Goal: Information Seeking & Learning: Check status

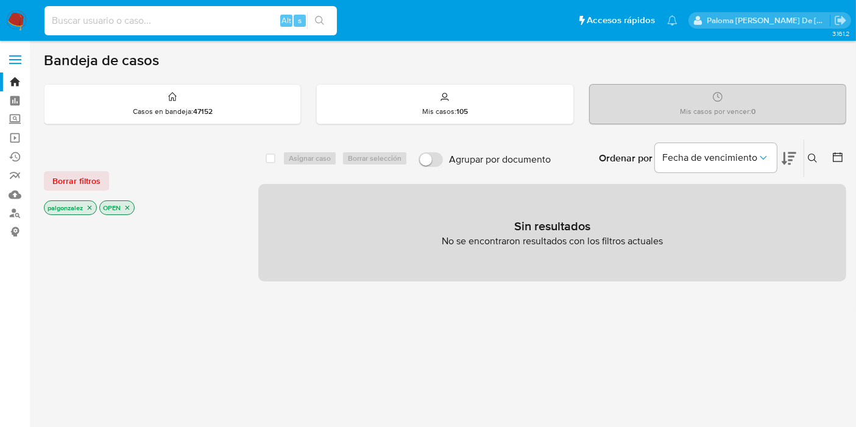
click at [132, 13] on input at bounding box center [190, 21] width 292 height 16
paste input "269256303"
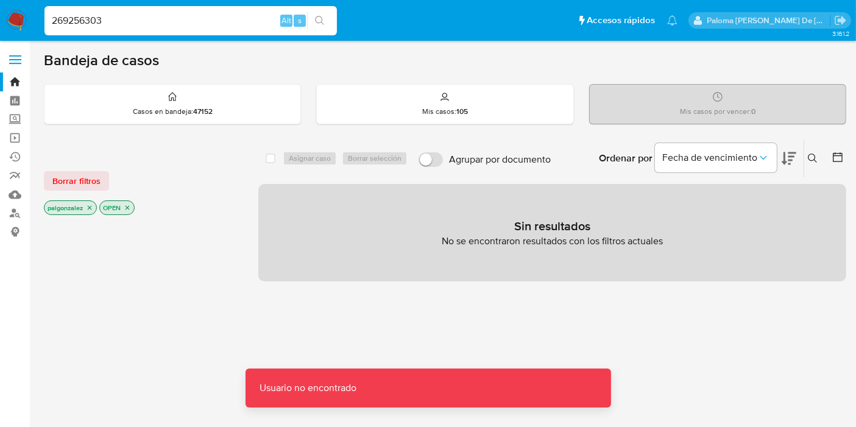
click at [171, 37] on div "269256303 Alt s" at bounding box center [190, 21] width 292 height 34
click at [153, 16] on input "269256303" at bounding box center [190, 21] width 292 height 16
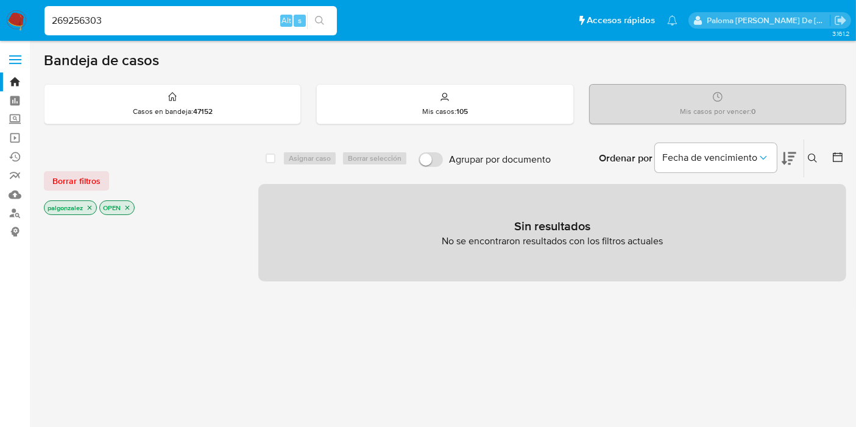
type input "269256303"
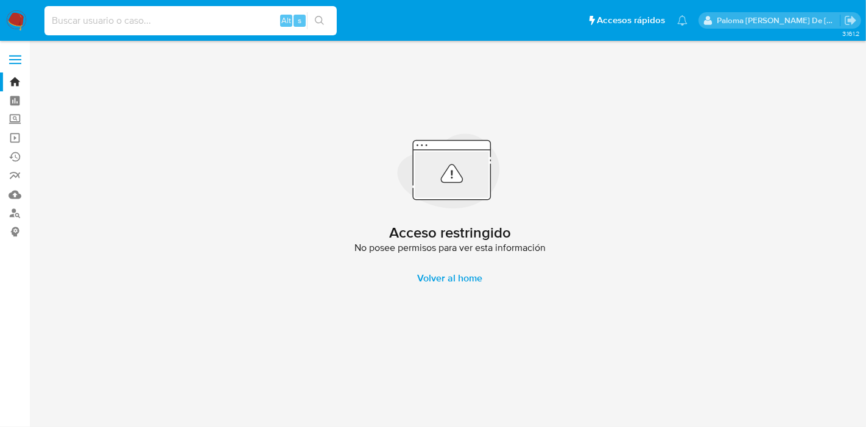
click at [177, 23] on input at bounding box center [190, 21] width 292 height 16
paste input "2029103458"
type input "2029103458"
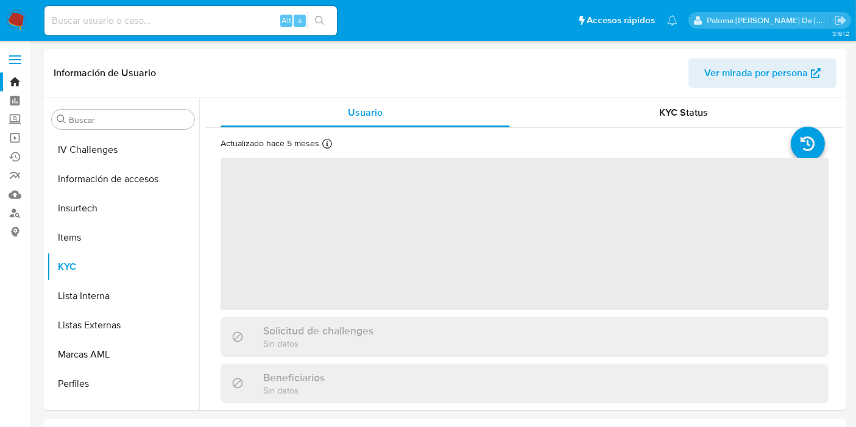
scroll to position [572, 0]
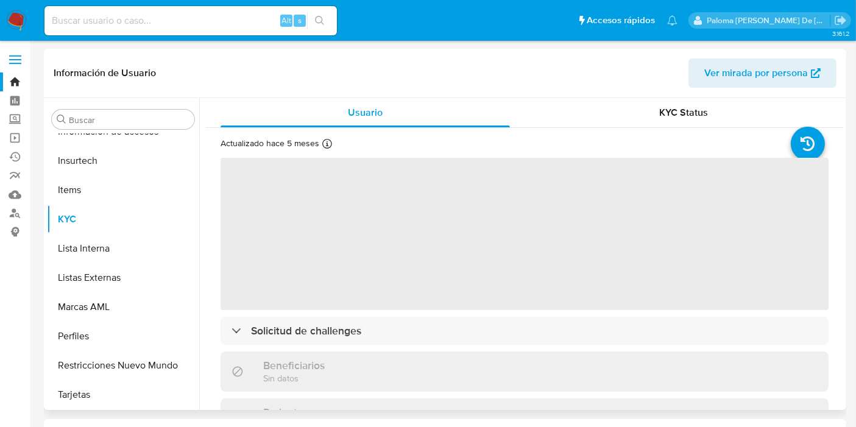
select select "10"
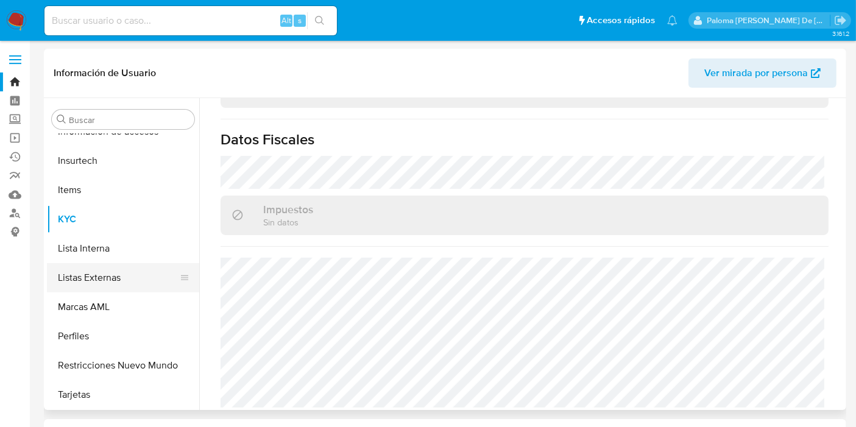
scroll to position [370, 0]
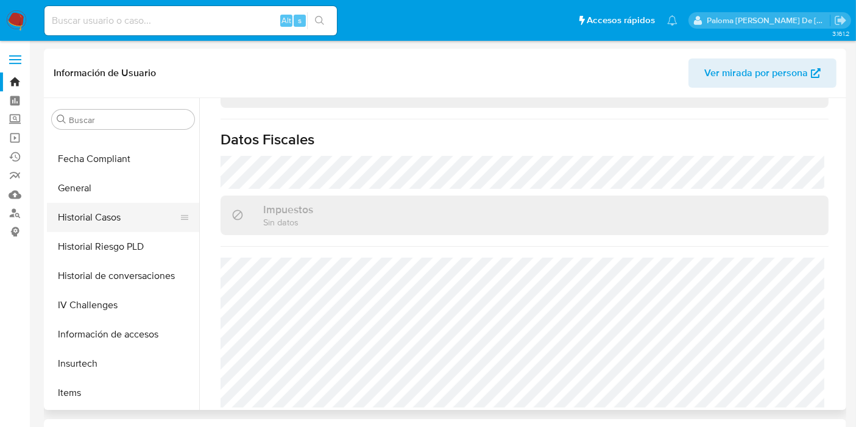
click at [110, 218] on button "Historial Casos" at bounding box center [118, 217] width 143 height 29
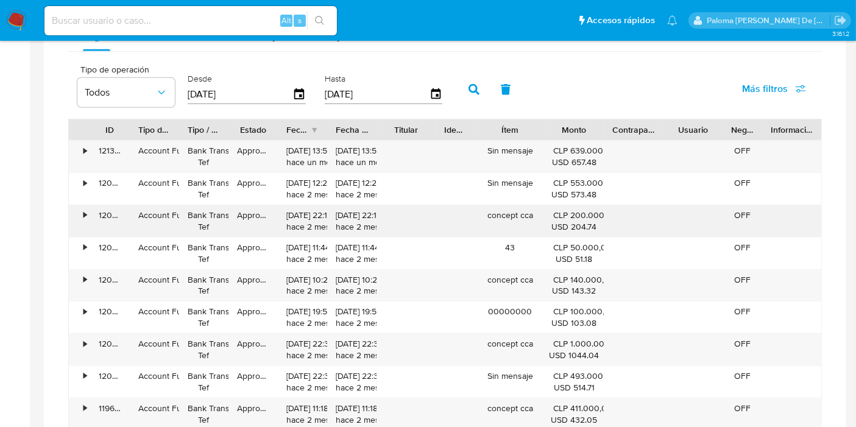
scroll to position [812, 0]
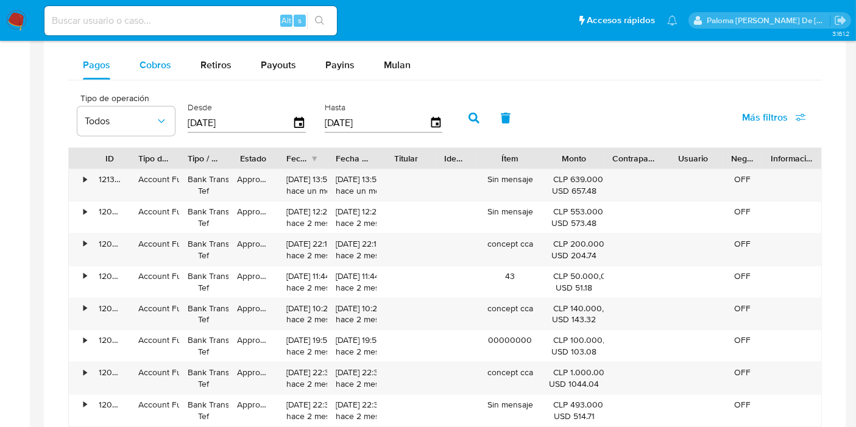
click at [155, 58] on span "Cobros" at bounding box center [155, 65] width 32 height 14
select select "10"
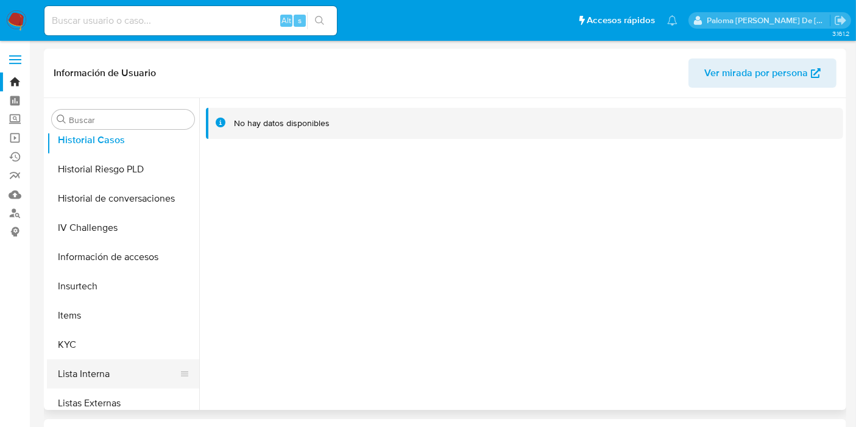
scroll to position [437, 0]
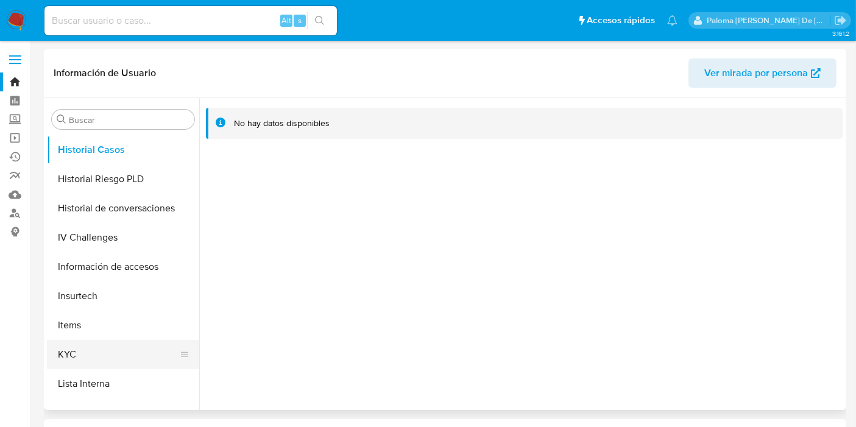
click at [88, 349] on button "KYC" at bounding box center [118, 354] width 143 height 29
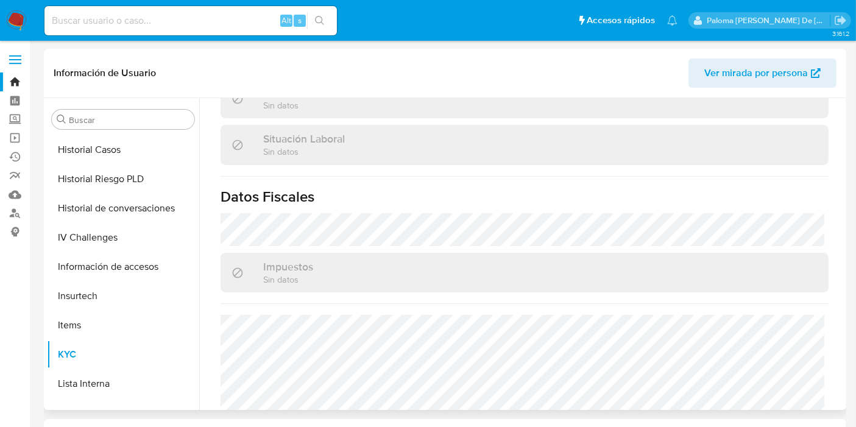
scroll to position [681, 0]
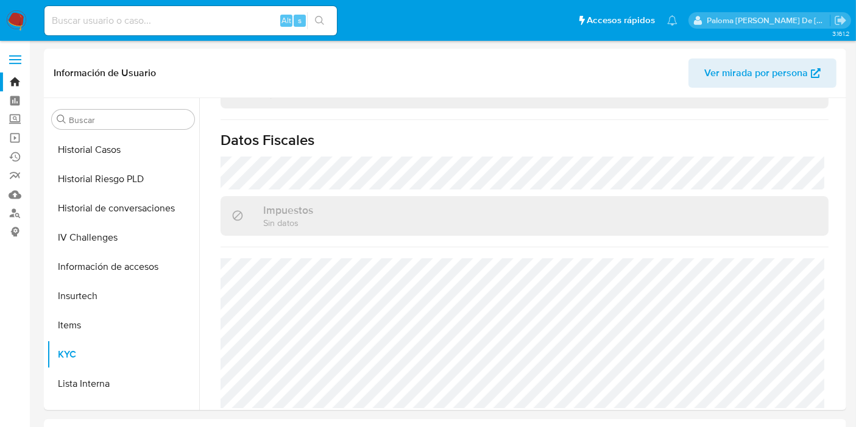
click at [100, 18] on input at bounding box center [190, 21] width 292 height 16
paste input "2028957297"
type input "2028957297"
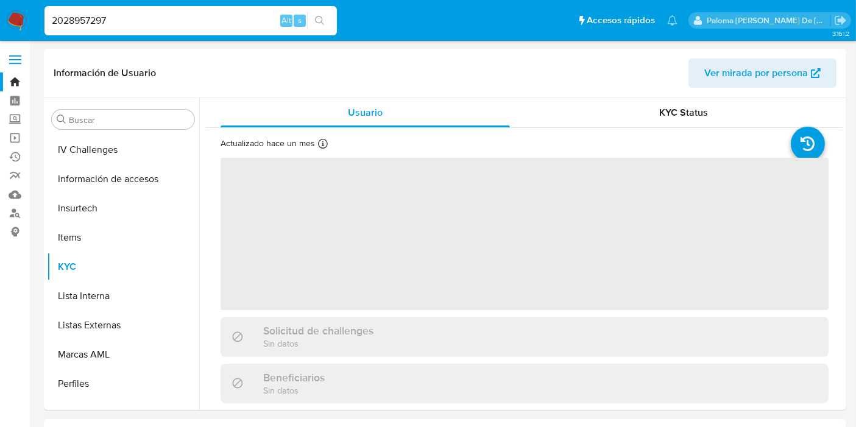
scroll to position [572, 0]
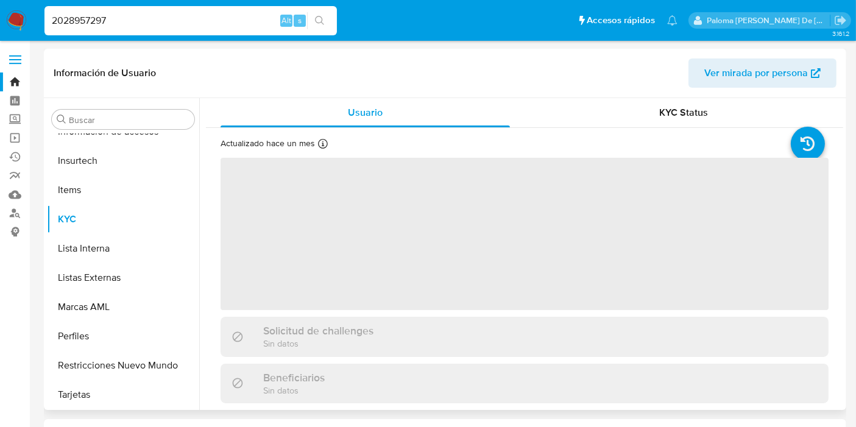
select select "10"
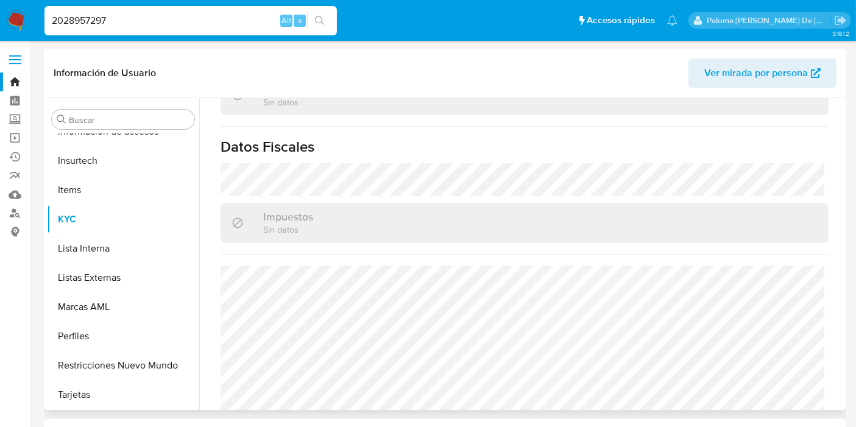
scroll to position [683, 0]
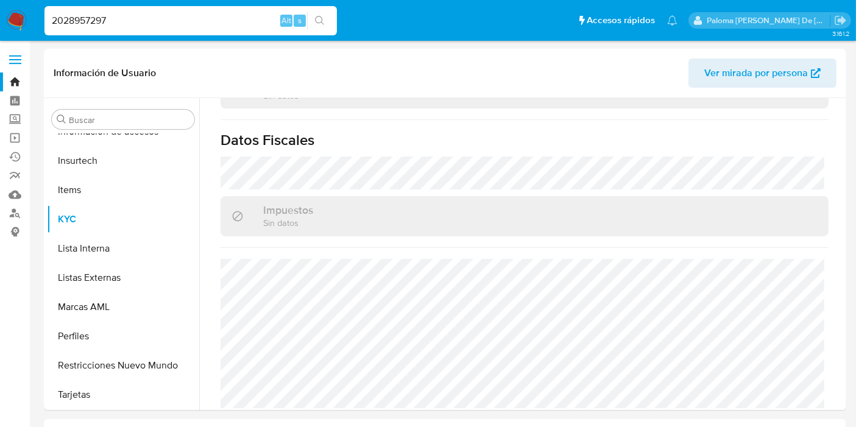
drag, startPoint x: 177, startPoint y: 16, endPoint x: 10, endPoint y: 35, distance: 167.3
click at [0, 35] on nav "Pausado Ver notificaciones 2028957297 Alt s Accesos rápidos Presiona las siguie…" at bounding box center [428, 20] width 856 height 41
paste input "756320209"
type input "756320209"
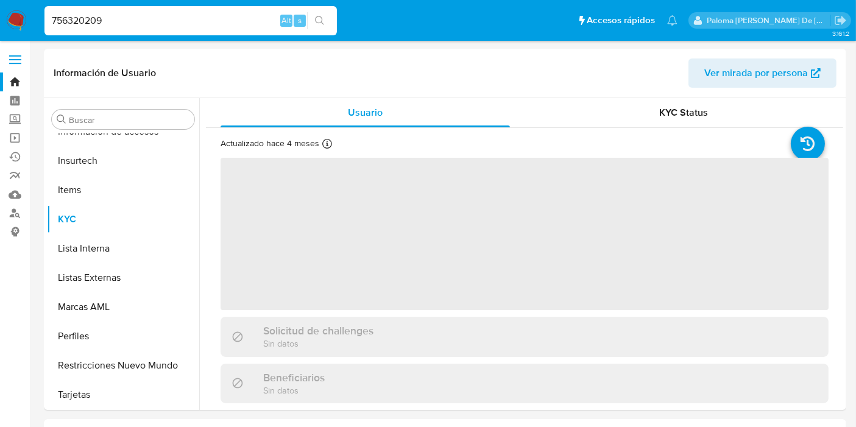
scroll to position [572, 0]
select select "10"
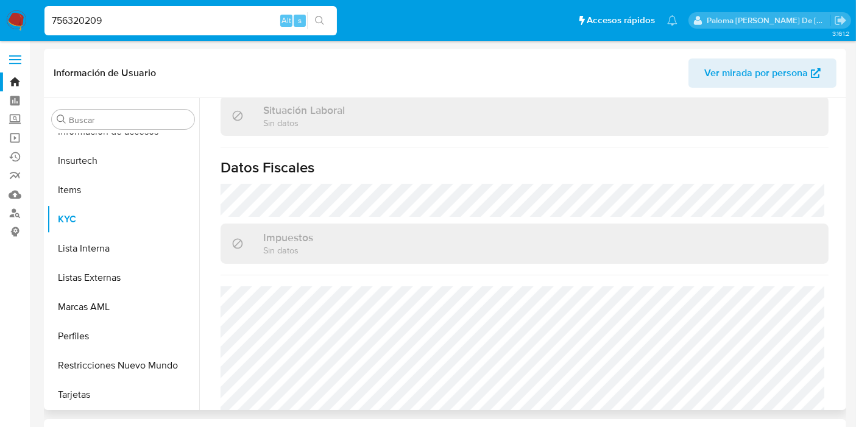
scroll to position [683, 0]
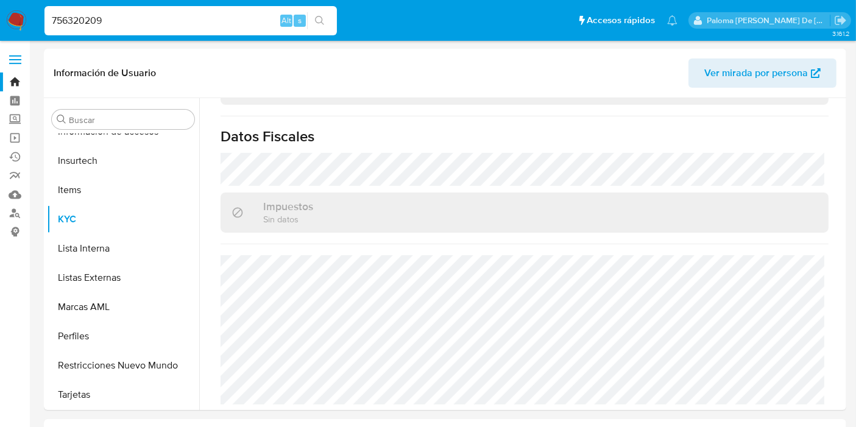
drag, startPoint x: 118, startPoint y: 19, endPoint x: 14, endPoint y: 7, distance: 104.3
click at [0, 16] on nav "Pausado Ver notificaciones 756320209 Alt s Accesos rápidos Presiona las siguien…" at bounding box center [428, 20] width 856 height 41
paste input "1443034022"
type input "1443034022"
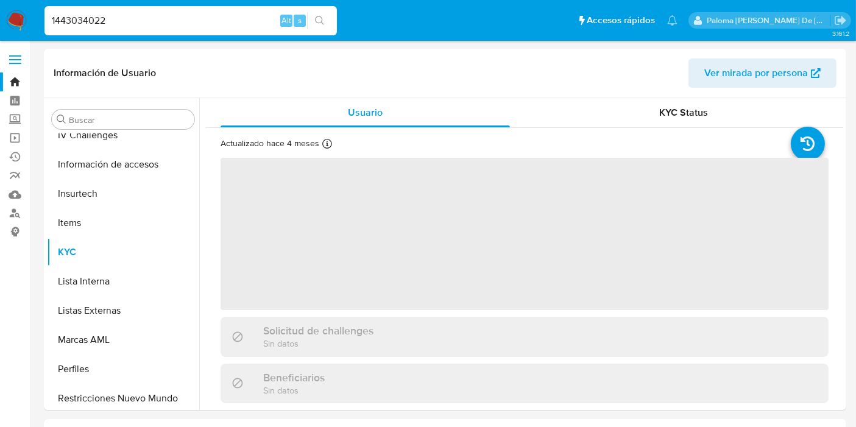
scroll to position [572, 0]
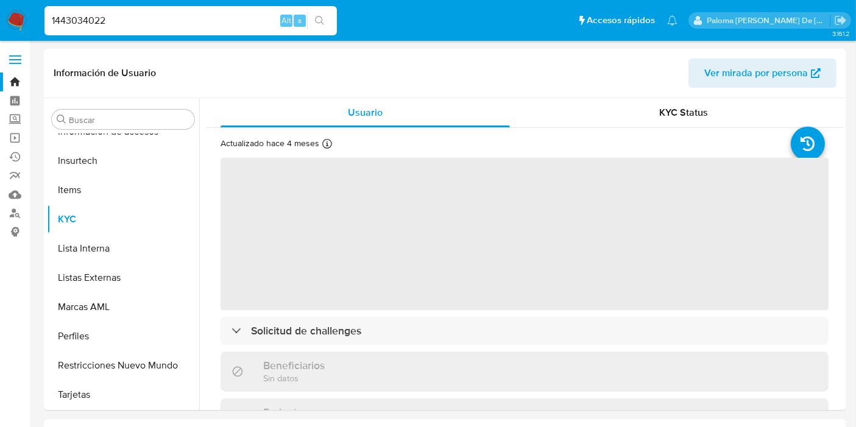
select select "10"
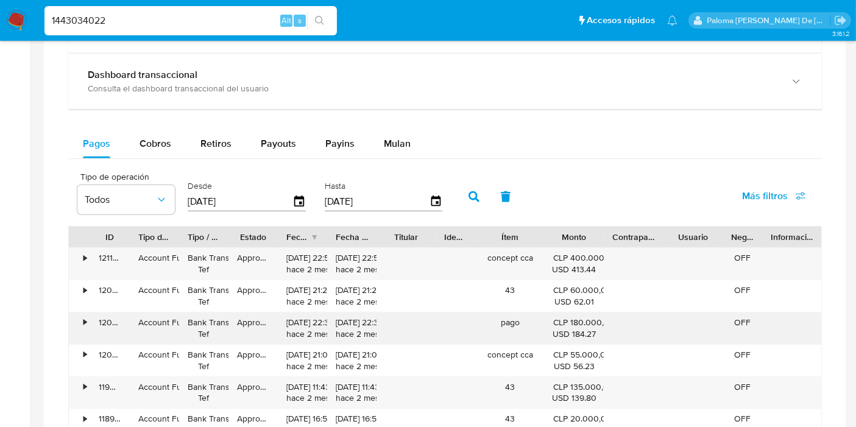
scroll to position [812, 0]
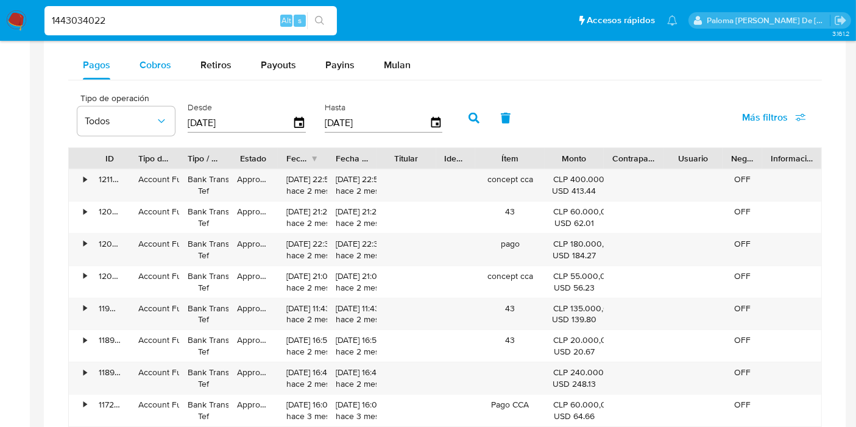
click at [148, 58] on span "Cobros" at bounding box center [155, 65] width 32 height 14
select select "10"
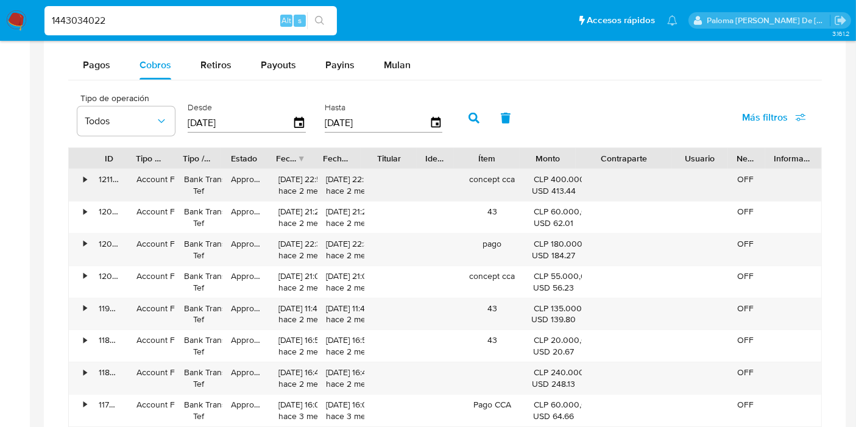
click at [697, 181] on div "ID Tipo de operación Tipo / Método Estado Fecha de creación Fecha de aprobación…" at bounding box center [444, 302] width 753 height 311
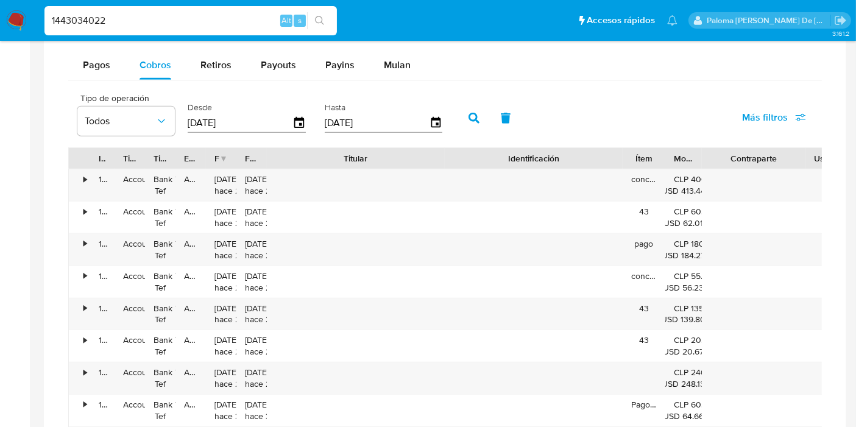
drag, startPoint x: 410, startPoint y: 152, endPoint x: 532, endPoint y: 160, distance: 122.6
click at [532, 160] on div "ID Tipo de operación Tipo / Método Estado Fecha de creación Fecha de aprobación…" at bounding box center [485, 158] width 832 height 21
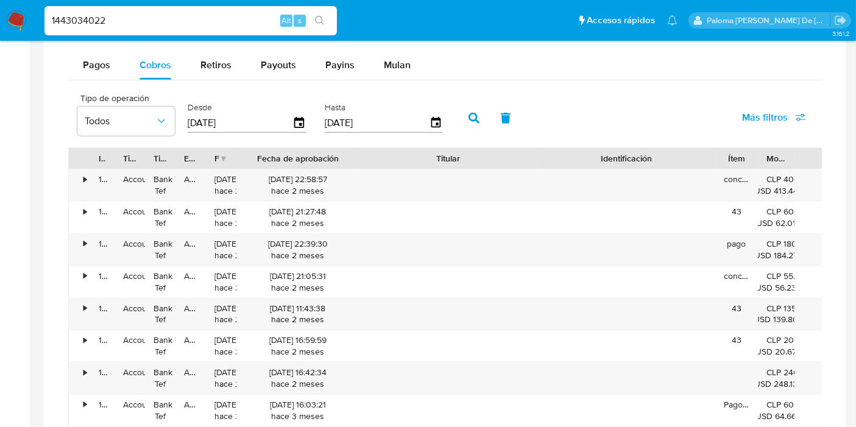
drag, startPoint x: 272, startPoint y: 155, endPoint x: 366, endPoint y: 161, distance: 94.0
click at [366, 161] on div at bounding box center [359, 158] width 22 height 21
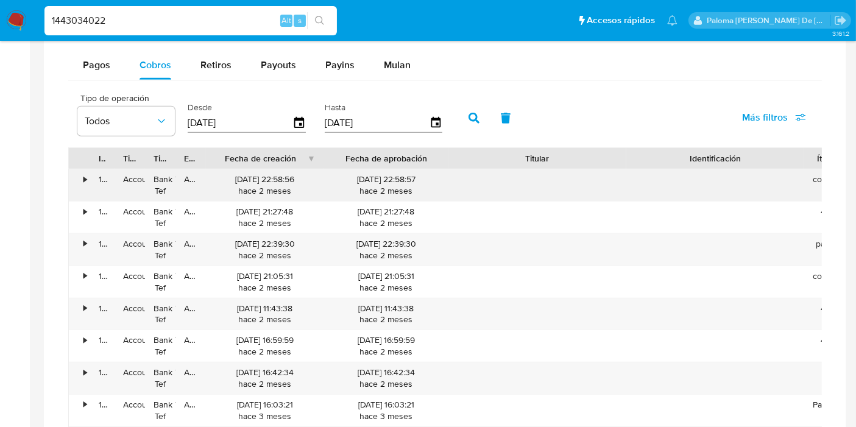
drag, startPoint x: 243, startPoint y: 156, endPoint x: 331, endPoint y: 172, distance: 89.8
click at [331, 172] on div "ID Tipo de operación Tipo / Método Estado Fecha de creación Fecha de aprobación…" at bounding box center [444, 302] width 753 height 311
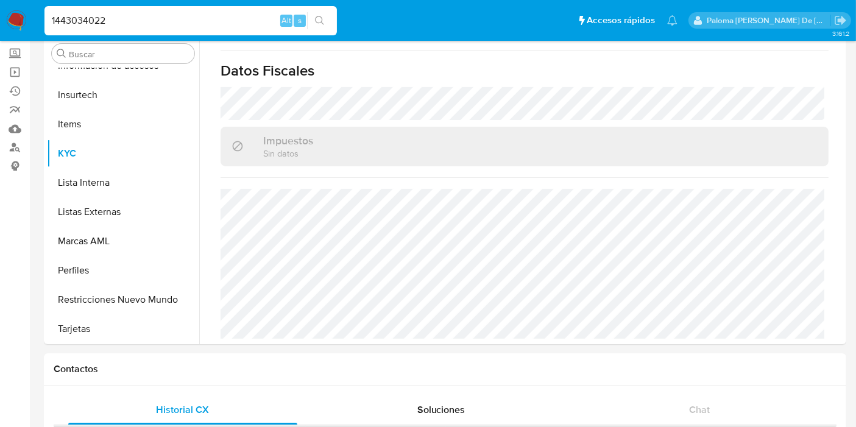
scroll to position [0, 0]
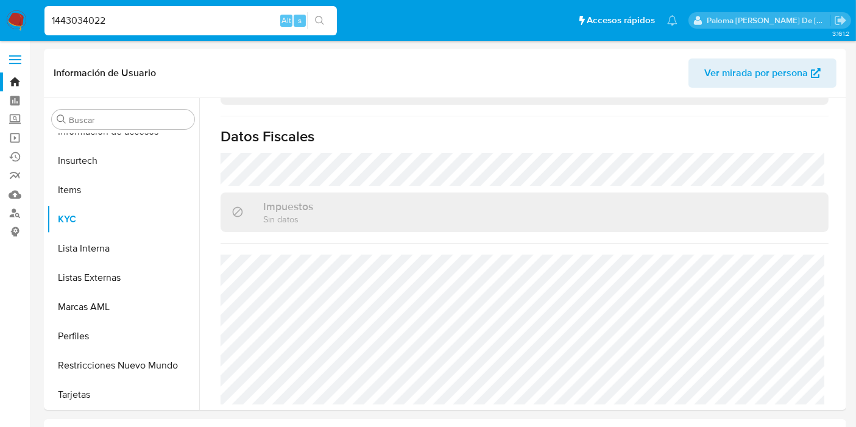
drag, startPoint x: 186, startPoint y: 20, endPoint x: 0, endPoint y: 9, distance: 186.7
click at [0, 9] on nav "Pausado Ver notificaciones 1443034022 Alt s Accesos rápidos Presiona las siguie…" at bounding box center [428, 20] width 856 height 41
paste input "730345056"
type input "730345056"
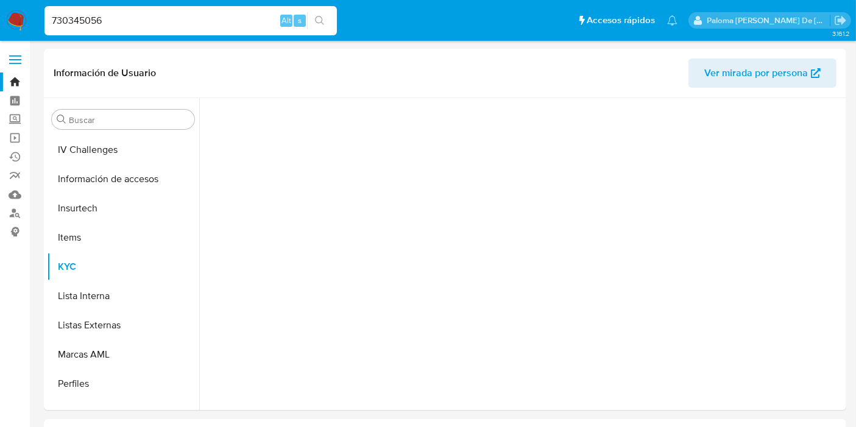
scroll to position [572, 0]
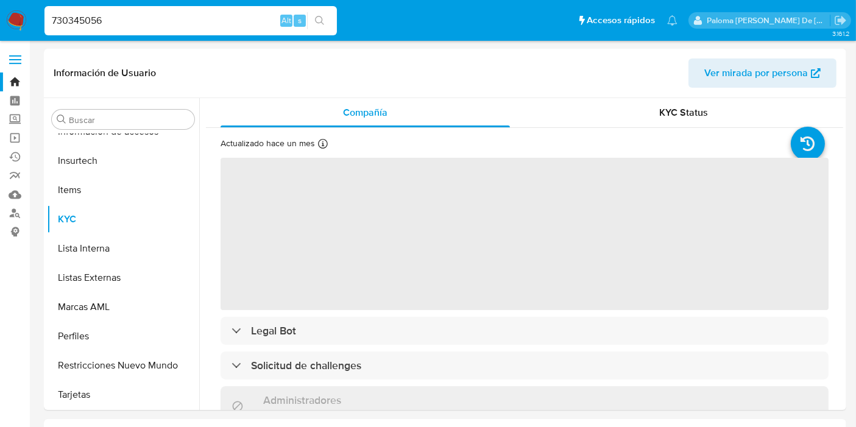
select select "10"
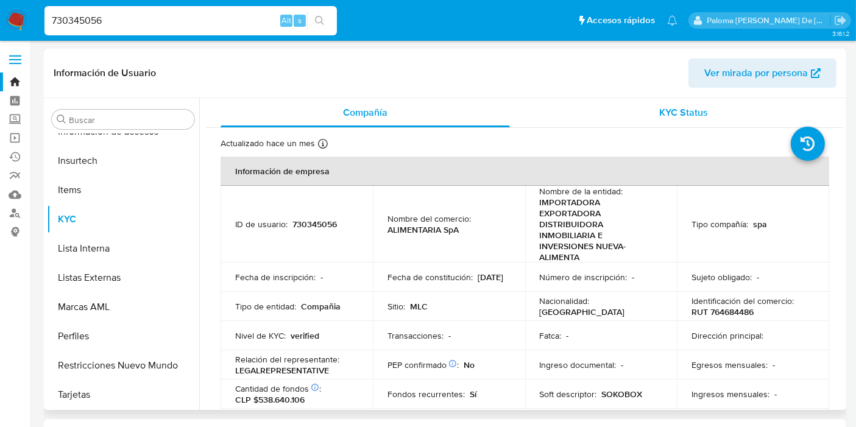
click at [711, 114] on div "KYC Status" at bounding box center [683, 112] width 289 height 29
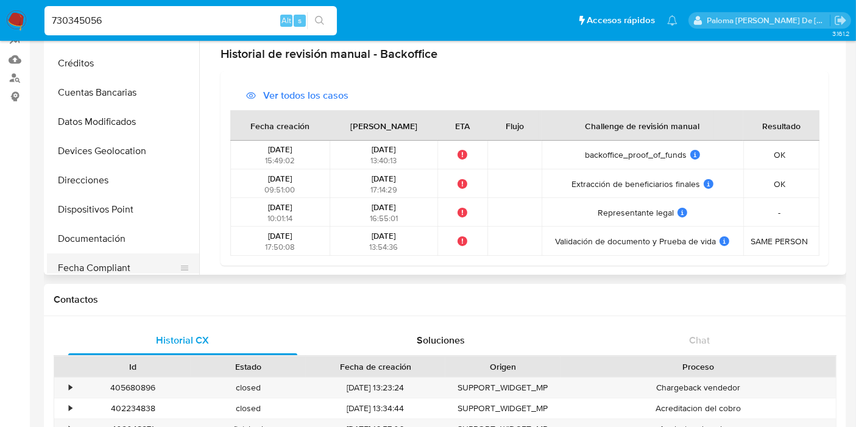
scroll to position [167, 0]
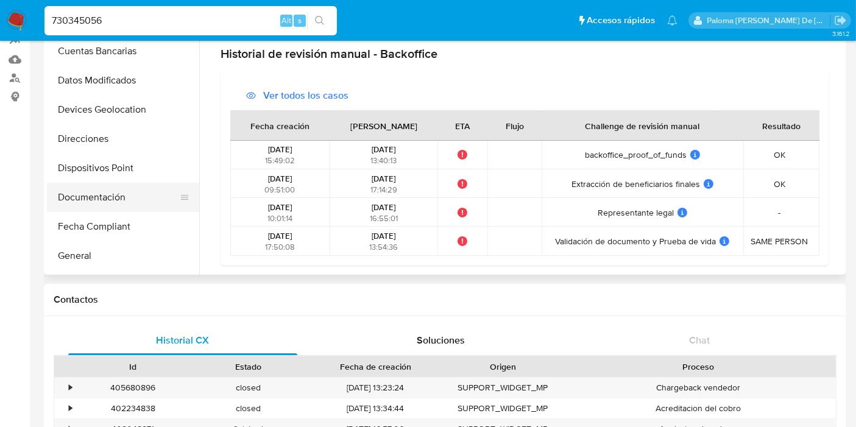
click at [114, 195] on button "Documentación" at bounding box center [118, 197] width 143 height 29
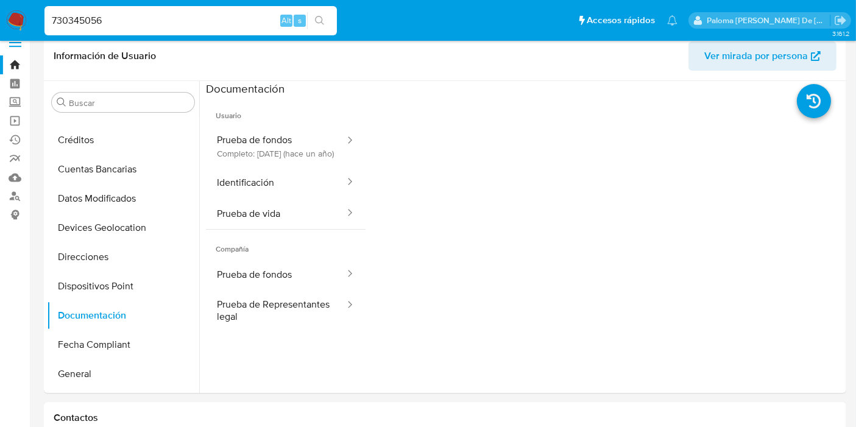
scroll to position [0, 0]
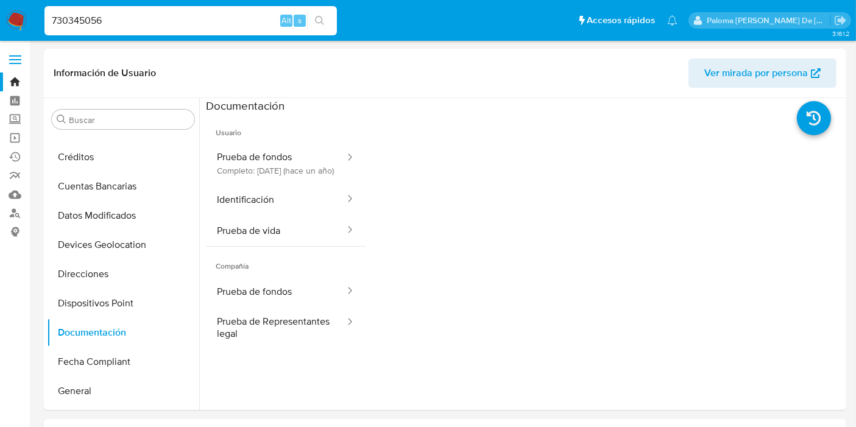
drag, startPoint x: 116, startPoint y: 15, endPoint x: 0, endPoint y: 13, distance: 116.3
click at [0, 13] on nav "Pausado Ver notificaciones 730345056 Alt s Accesos rápidos Presiona las siguien…" at bounding box center [428, 20] width 856 height 41
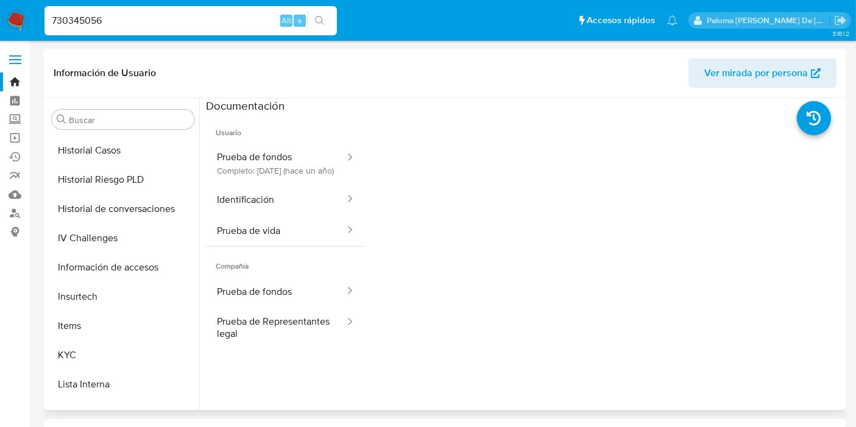
scroll to position [437, 0]
click at [287, 153] on button "Prueba de fondos Completo: [DATE] (hace un año)" at bounding box center [276, 163] width 140 height 41
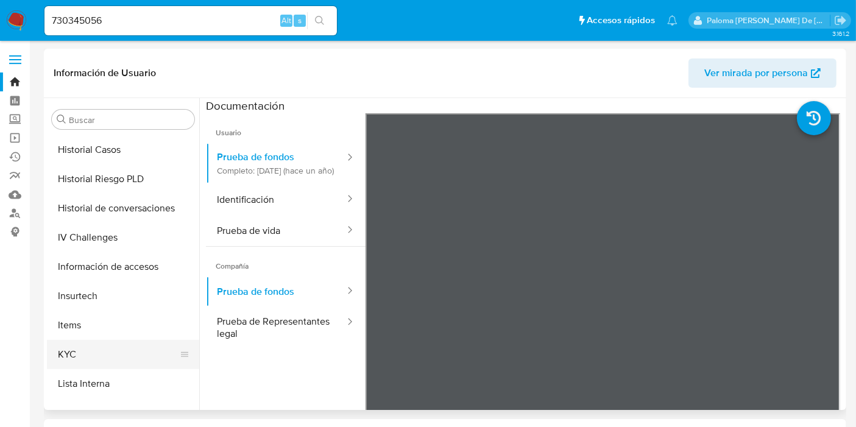
click at [65, 348] on button "KYC" at bounding box center [118, 354] width 143 height 29
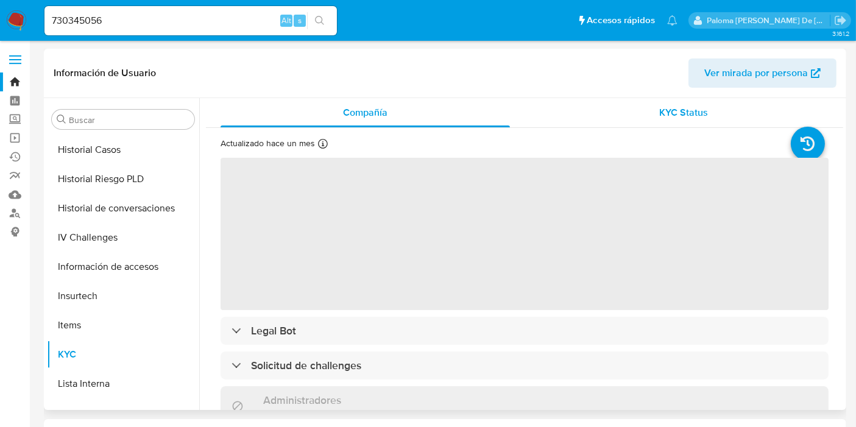
click at [684, 110] on span "KYC Status" at bounding box center [684, 112] width 49 height 14
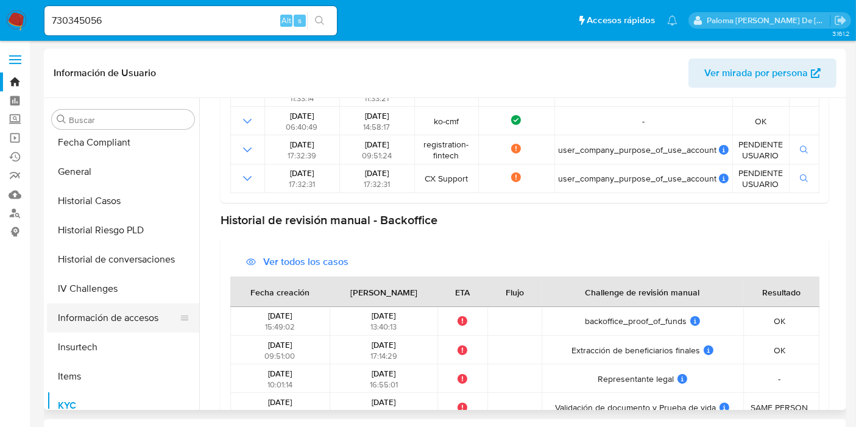
scroll to position [302, 0]
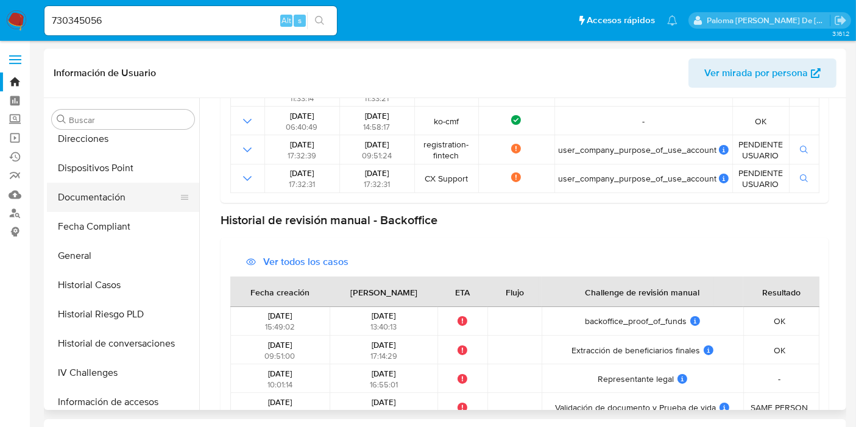
click at [99, 197] on button "Documentación" at bounding box center [118, 197] width 143 height 29
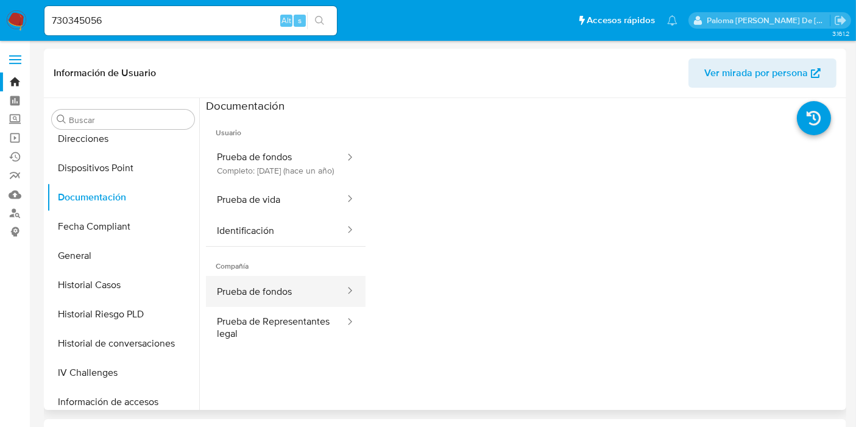
click at [269, 290] on button "Prueba de fondos" at bounding box center [276, 291] width 140 height 31
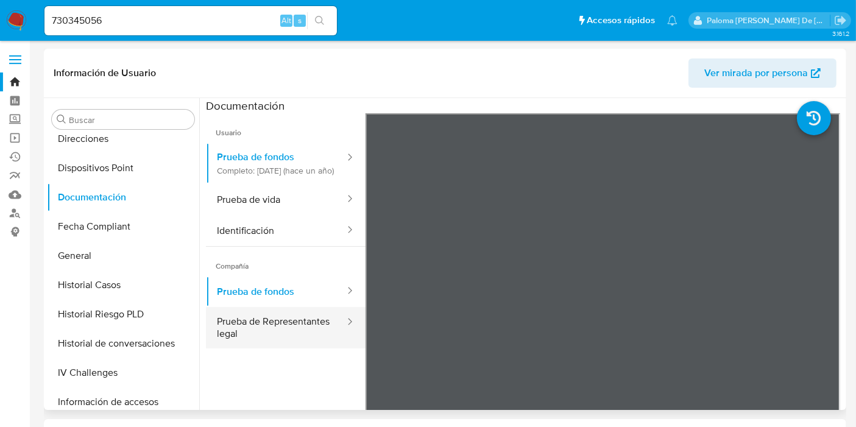
click at [249, 347] on button "Prueba de Representantes legal" at bounding box center [276, 327] width 140 height 41
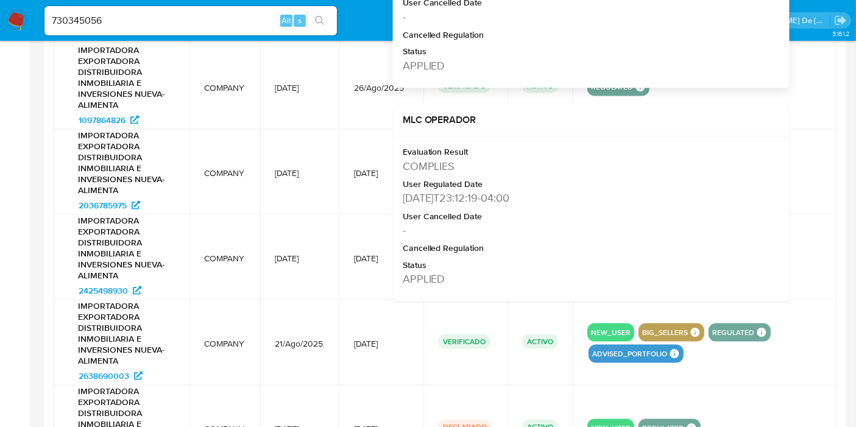
scroll to position [1642, 0]
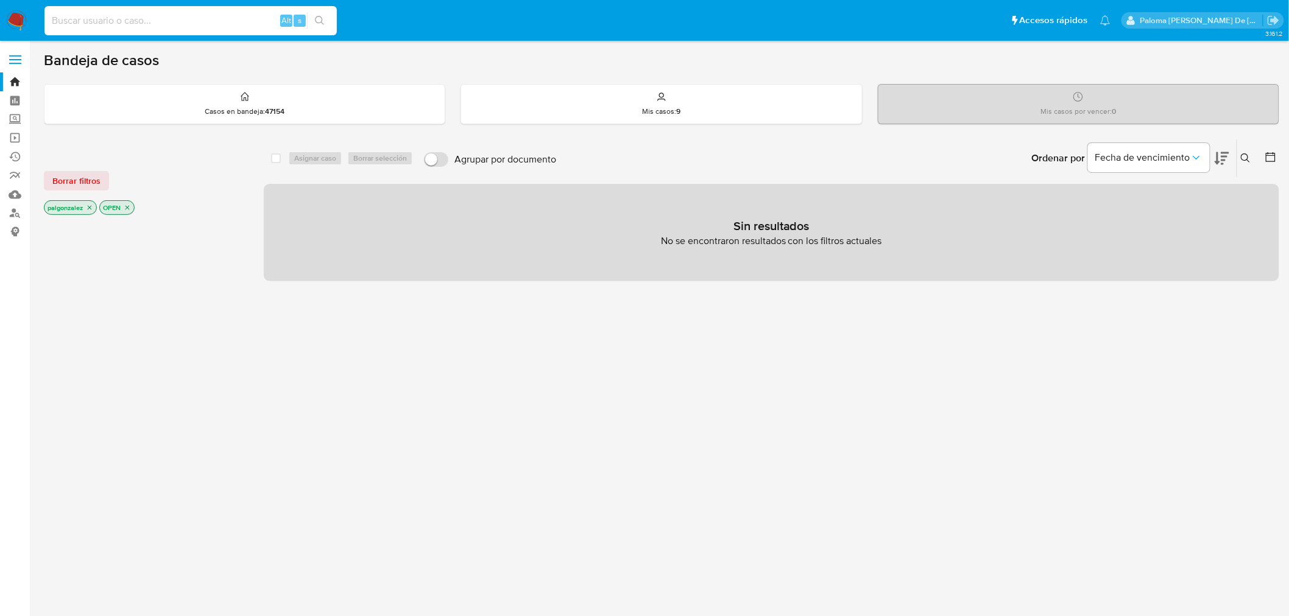
click at [172, 20] on input at bounding box center [190, 21] width 292 height 16
paste input "730345056"
type input "730345056"
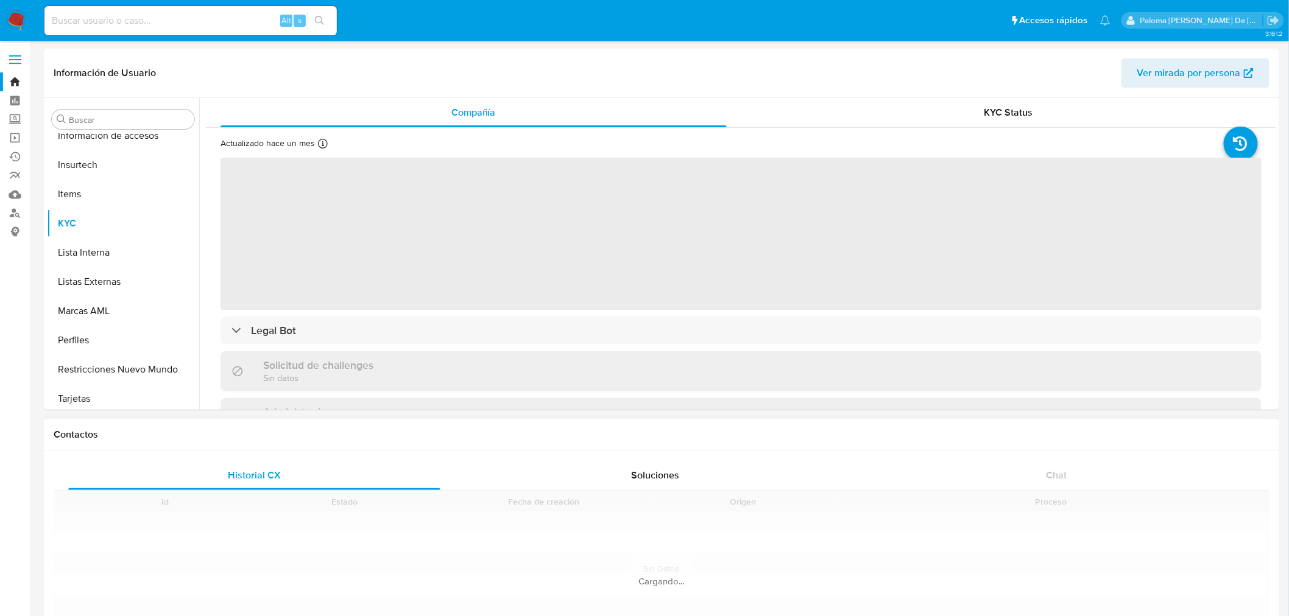
scroll to position [572, 0]
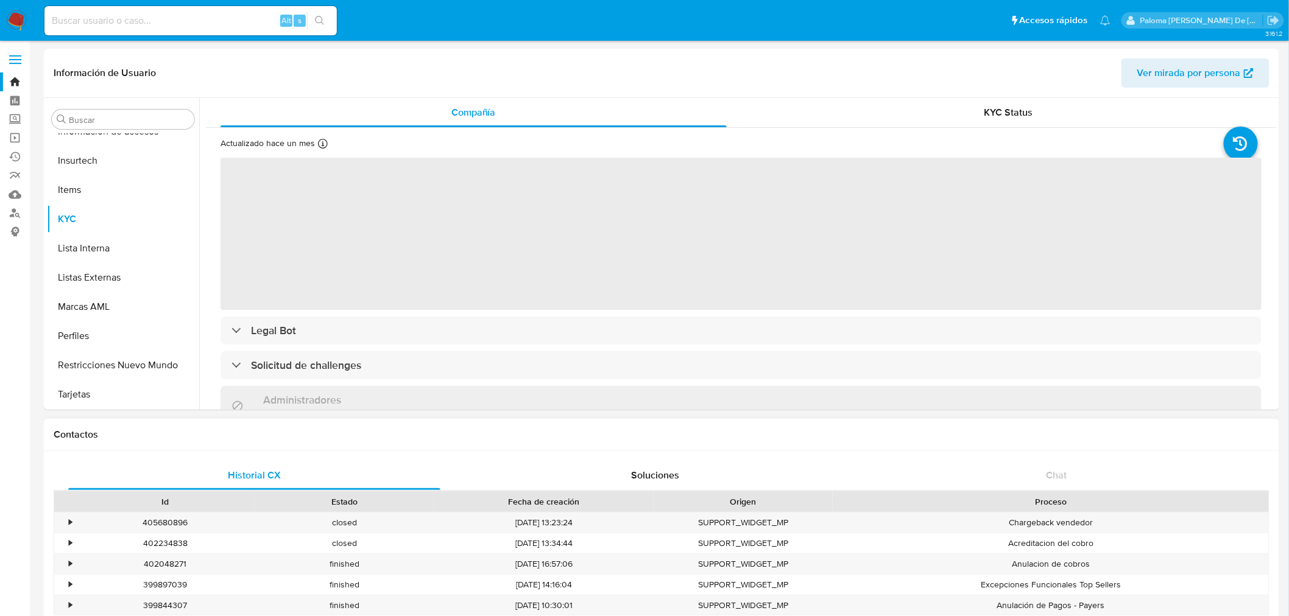
select select "10"
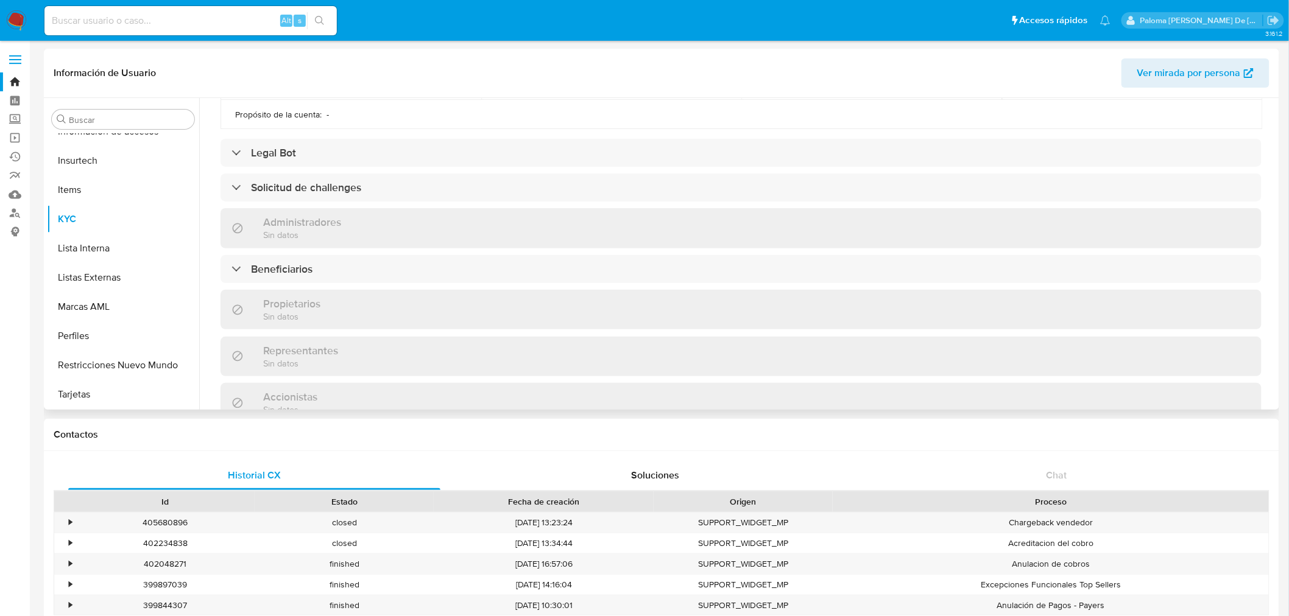
scroll to position [783, 0]
